Goal: Information Seeking & Learning: Check status

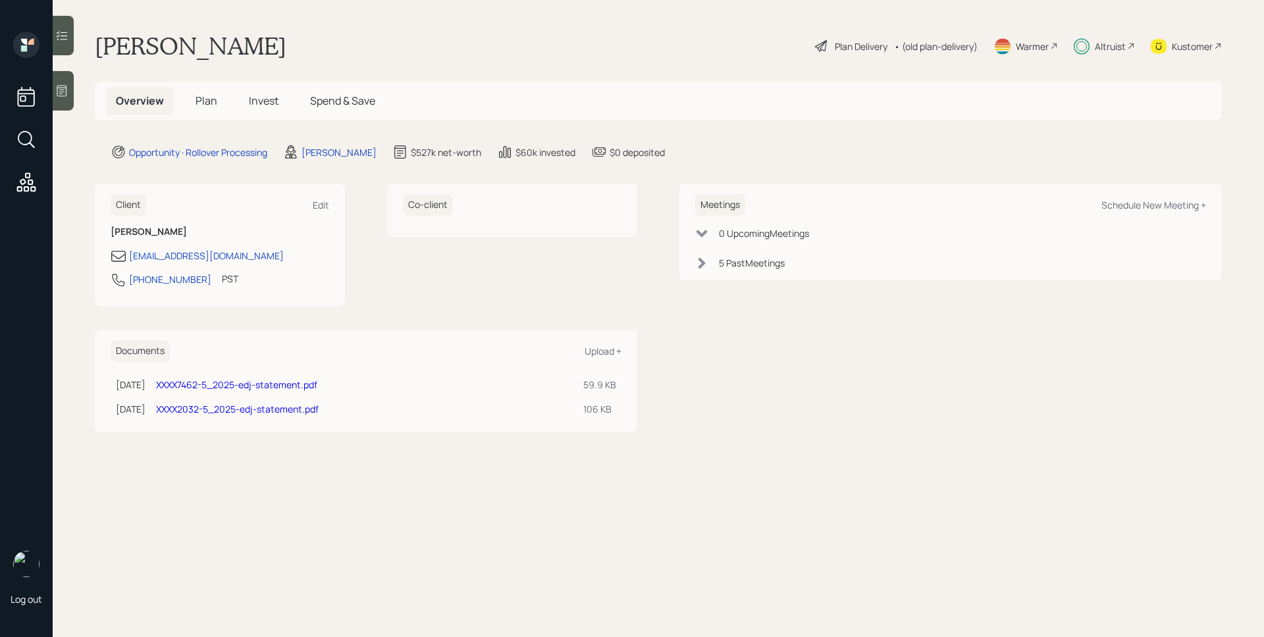
click at [250, 105] on span "Invest" at bounding box center [264, 101] width 30 height 14
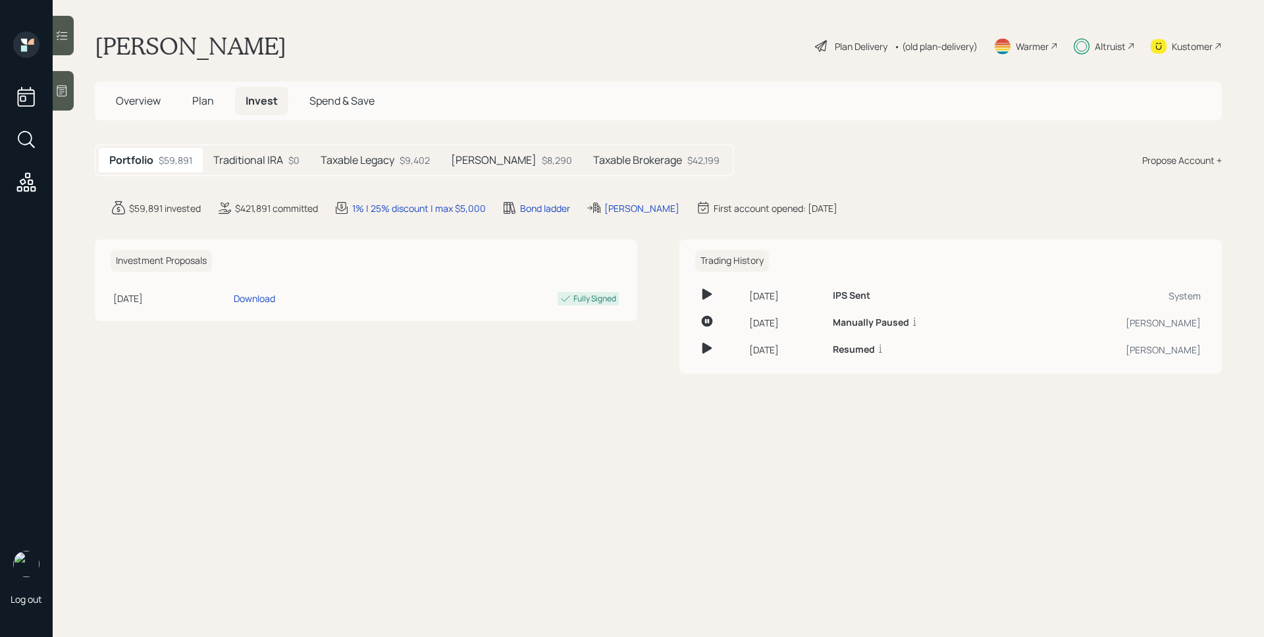
click at [687, 163] on div "$42,199" at bounding box center [703, 160] width 32 height 14
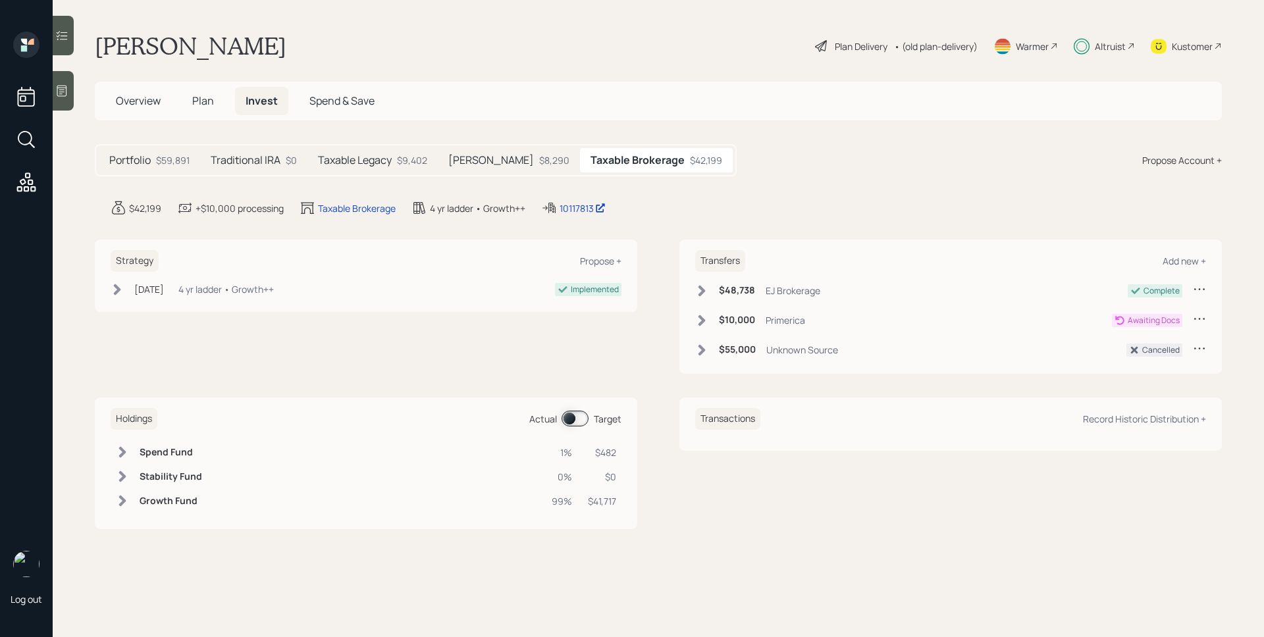
click at [774, 315] on div "Primerica" at bounding box center [786, 320] width 40 height 14
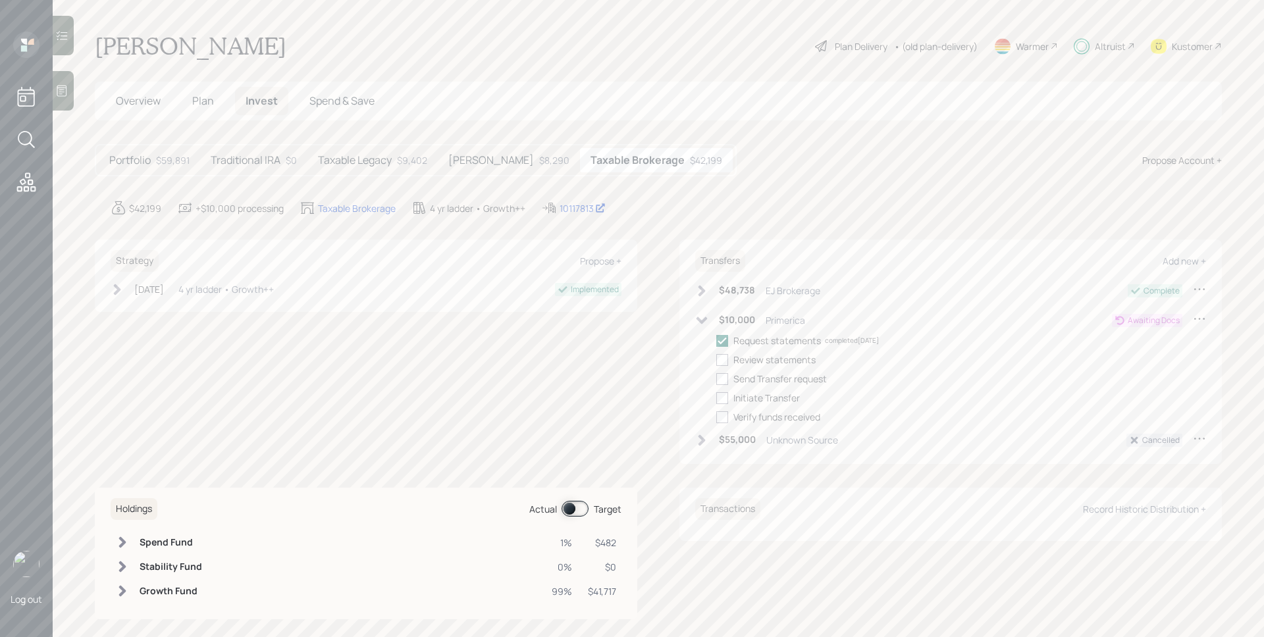
click at [773, 316] on div "Primerica" at bounding box center [786, 320] width 40 height 14
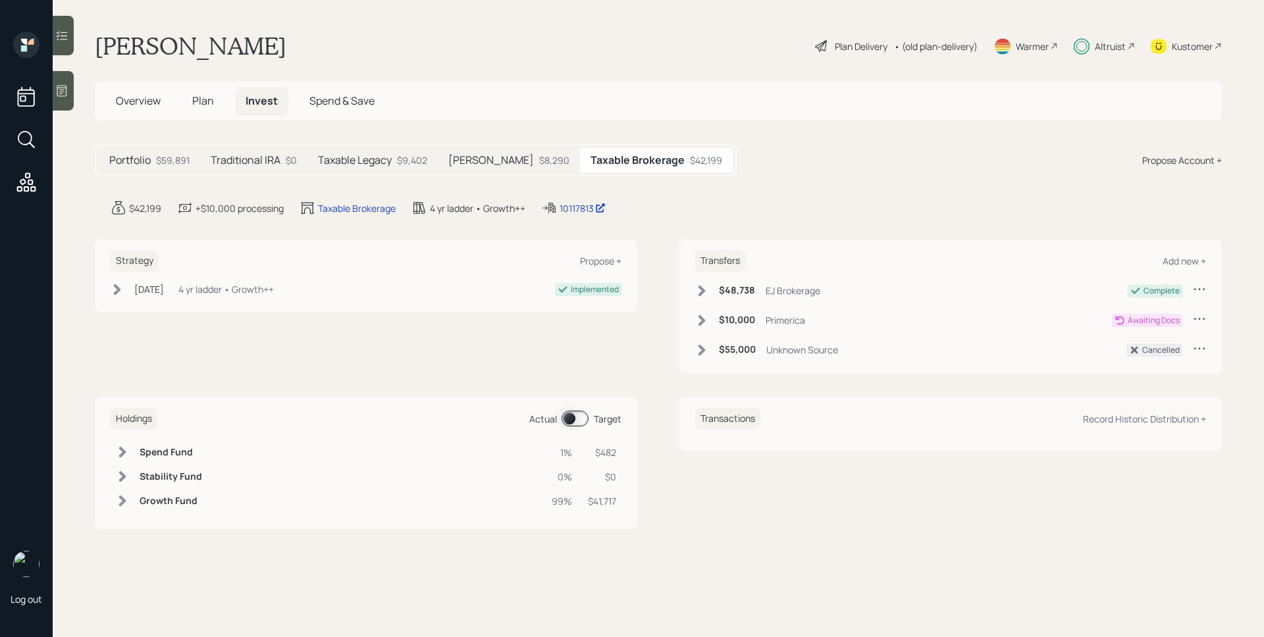
click at [485, 161] on h5 "[PERSON_NAME]" at bounding box center [491, 160] width 86 height 13
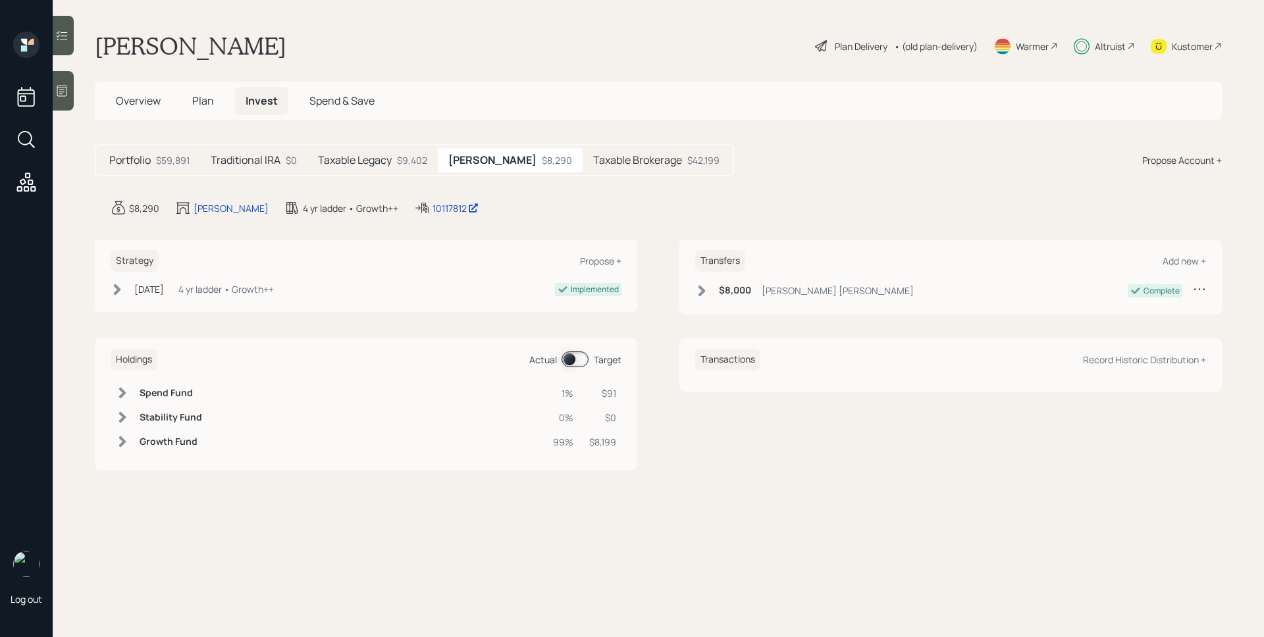
click at [373, 168] on div "Taxable Legacy $9,402" at bounding box center [373, 160] width 130 height 24
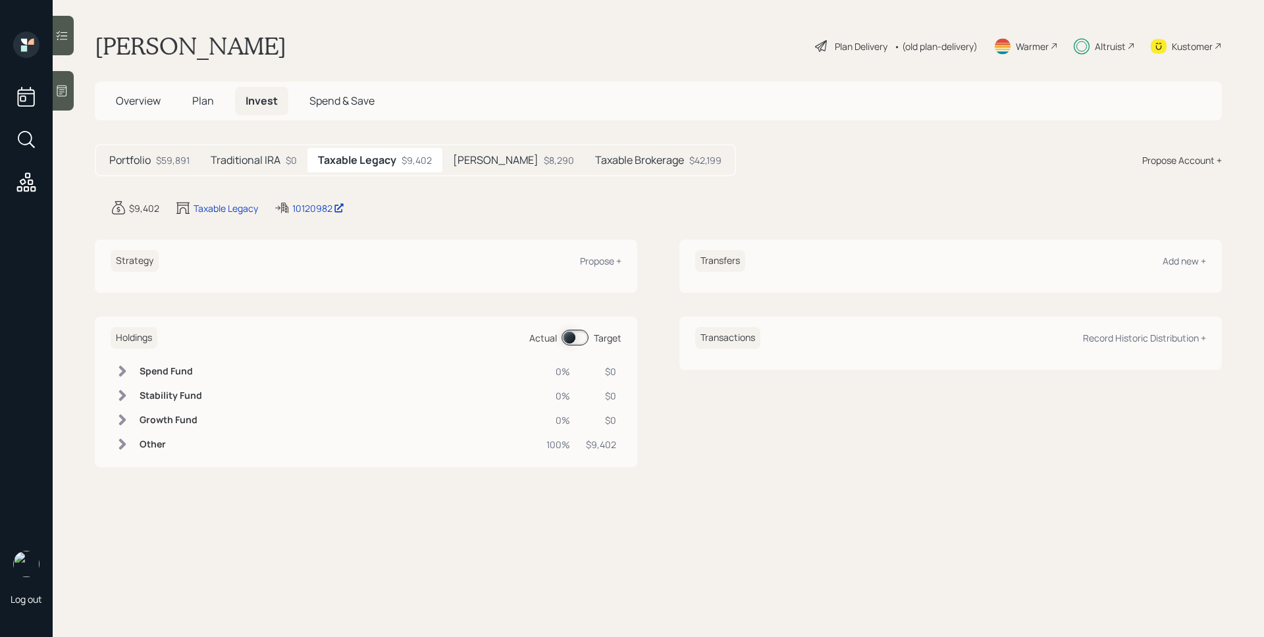
click at [255, 163] on h5 "Traditional IRA" at bounding box center [246, 160] width 70 height 13
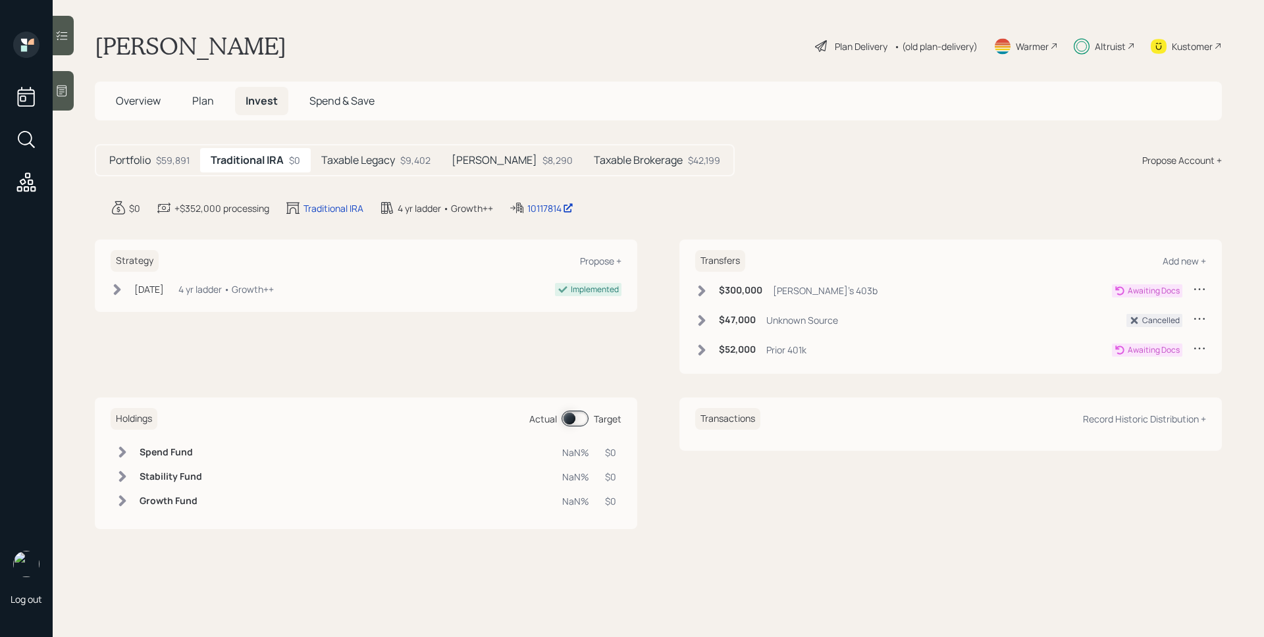
click at [466, 158] on h5 "[PERSON_NAME]" at bounding box center [495, 160] width 86 height 13
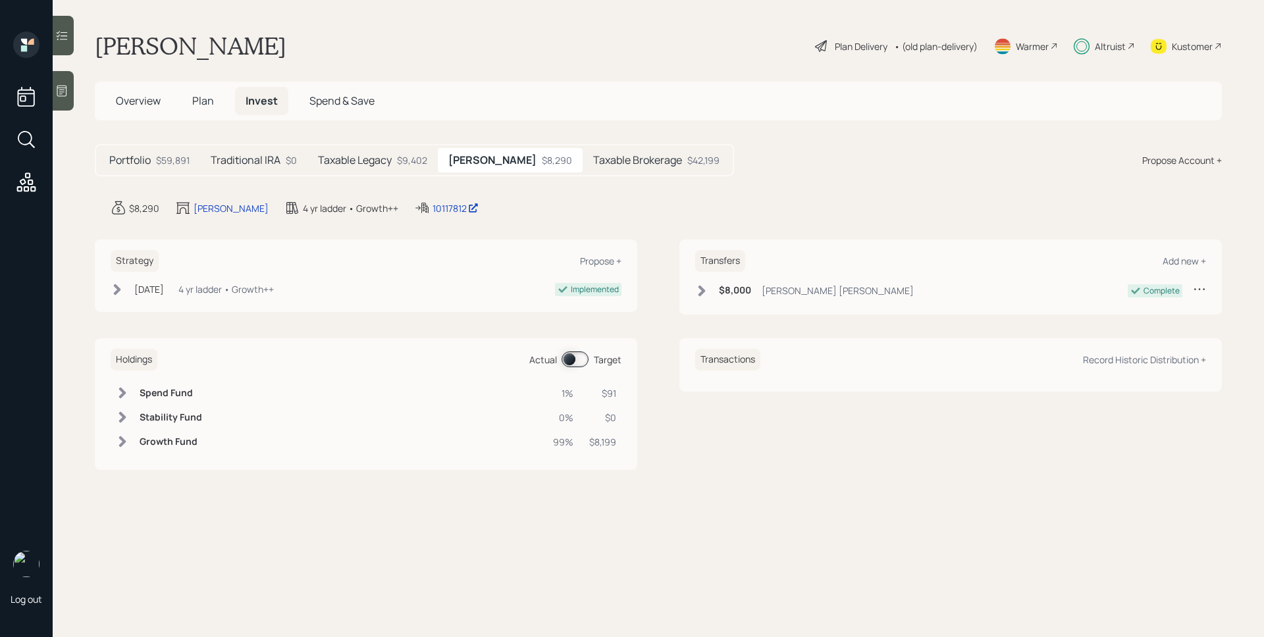
click at [807, 290] on div "[PERSON_NAME] [PERSON_NAME]" at bounding box center [838, 291] width 152 height 14
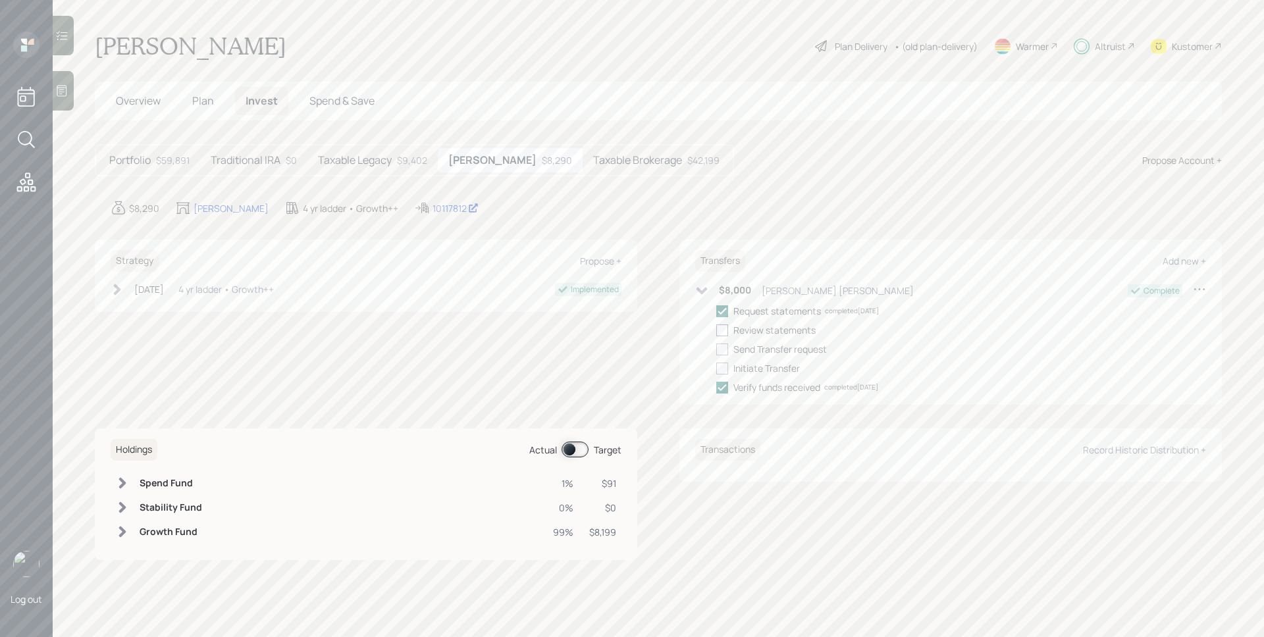
click at [722, 331] on div at bounding box center [722, 331] width 12 height 12
click at [716, 331] on input "checkbox" at bounding box center [716, 330] width 1 height 1
checkbox input "true"
click at [724, 347] on div at bounding box center [722, 350] width 12 height 12
click at [716, 349] on input "checkbox" at bounding box center [716, 349] width 1 height 1
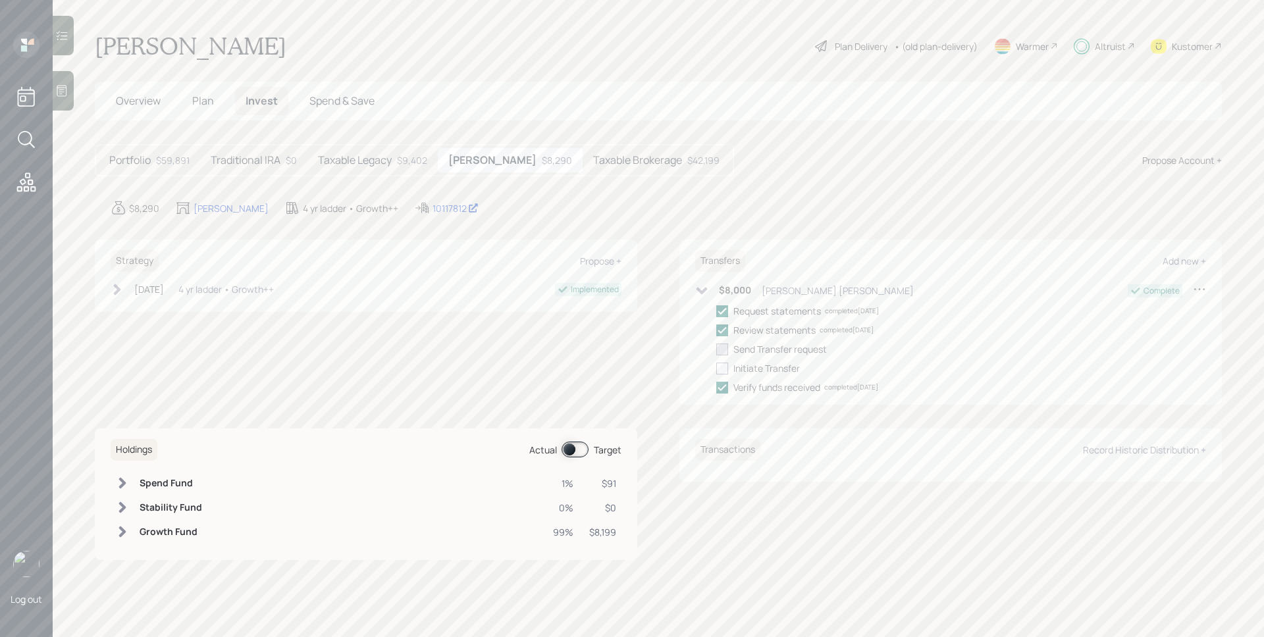
checkbox input "true"
click at [724, 364] on div at bounding box center [722, 369] width 12 height 12
click at [716, 368] on input "checkbox" at bounding box center [716, 368] width 1 height 1
checkbox input "true"
click at [143, 100] on span "Overview" at bounding box center [138, 101] width 45 height 14
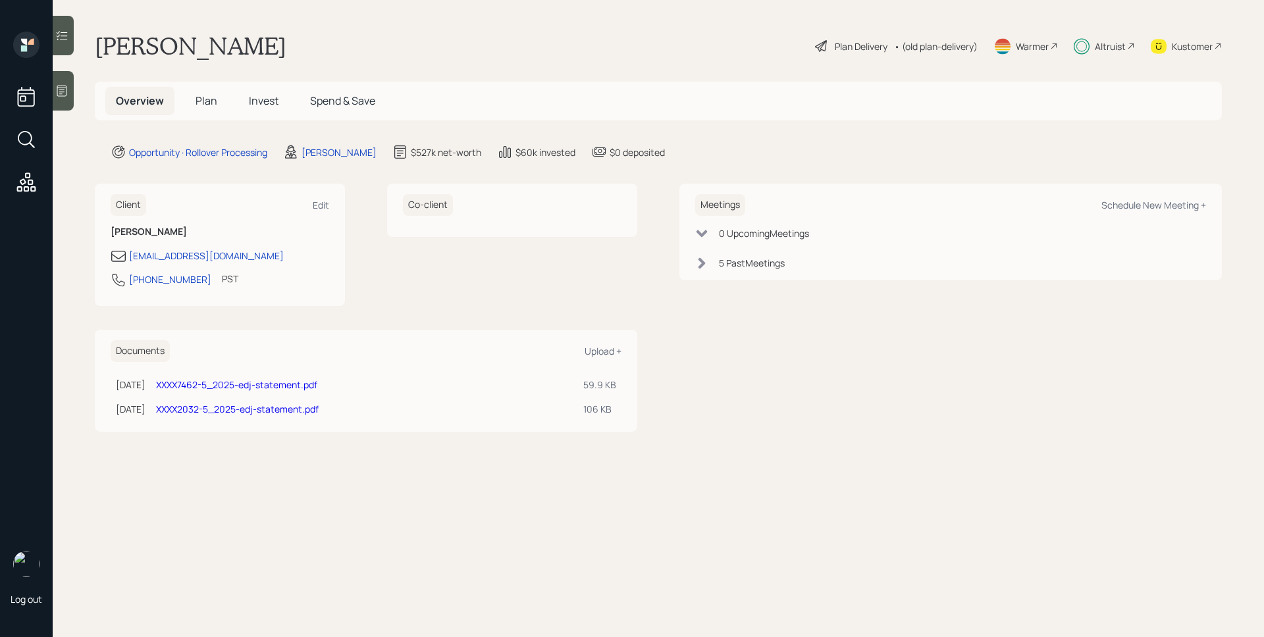
click at [256, 98] on span "Invest" at bounding box center [264, 101] width 30 height 14
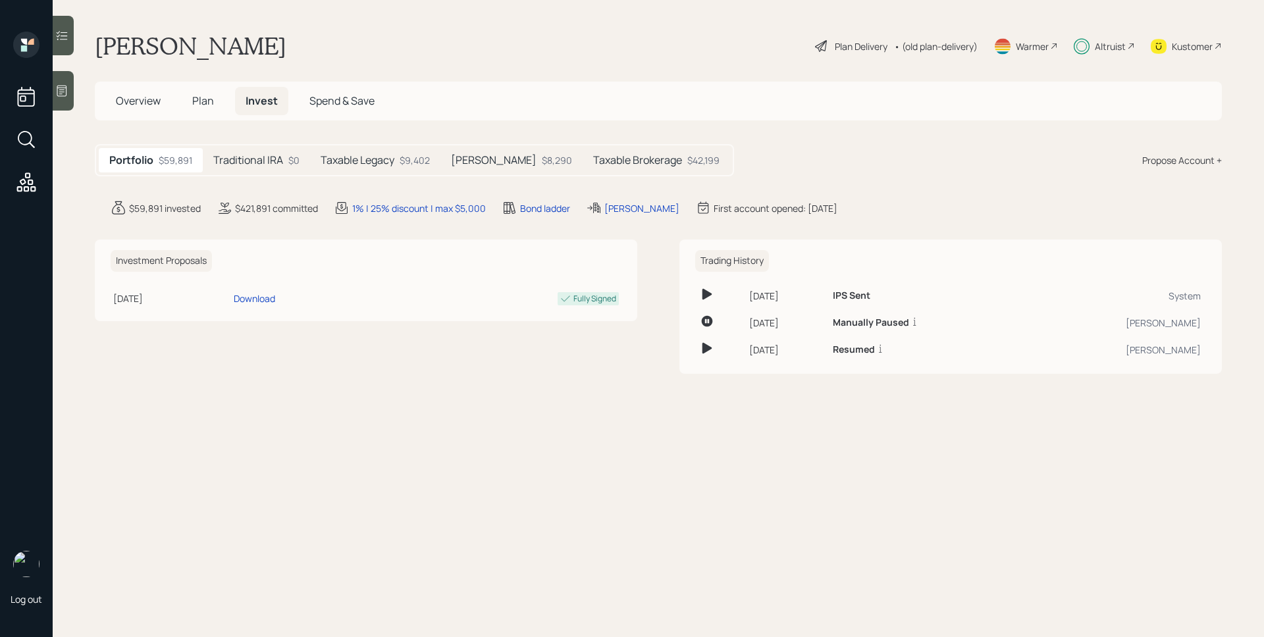
click at [602, 164] on h5 "Taxable Brokerage" at bounding box center [637, 160] width 89 height 13
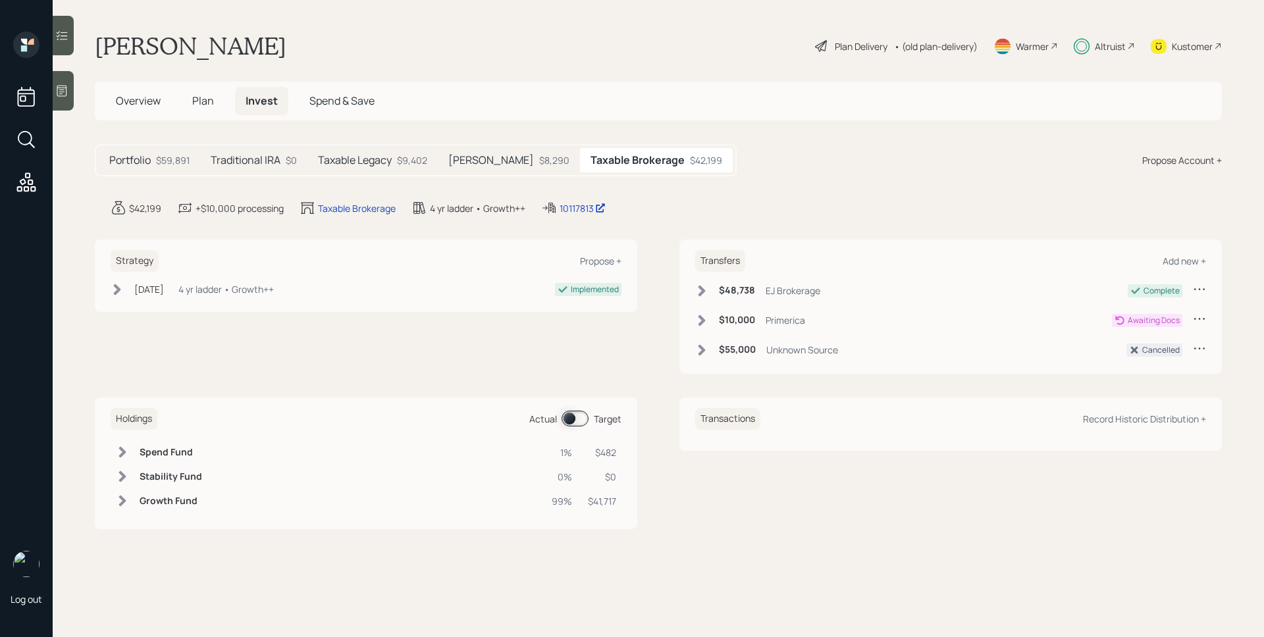
click at [252, 163] on h5 "Traditional IRA" at bounding box center [246, 160] width 70 height 13
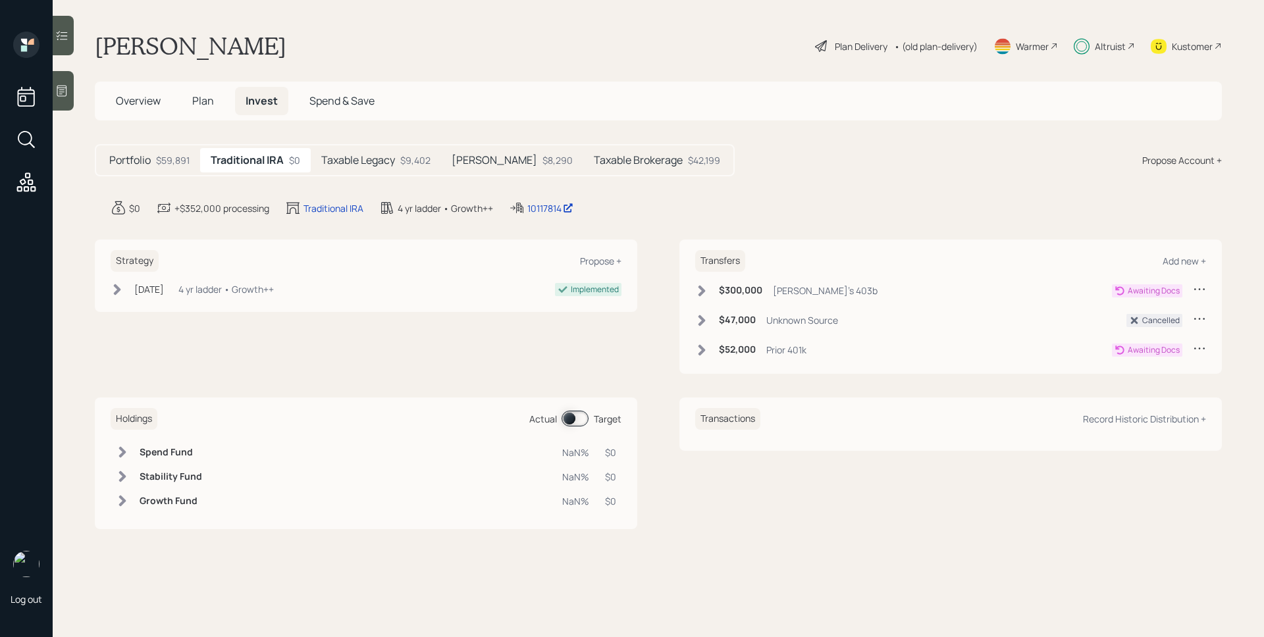
click at [842, 163] on div "Portfolio $59,891 Traditional IRA $0 Taxable Legacy $9,402 [PERSON_NAME] $8,290…" at bounding box center [658, 160] width 1127 height 32
click at [131, 159] on h5 "Portfolio" at bounding box center [129, 160] width 41 height 13
